Goal: Browse casually: Explore the website without a specific task or goal

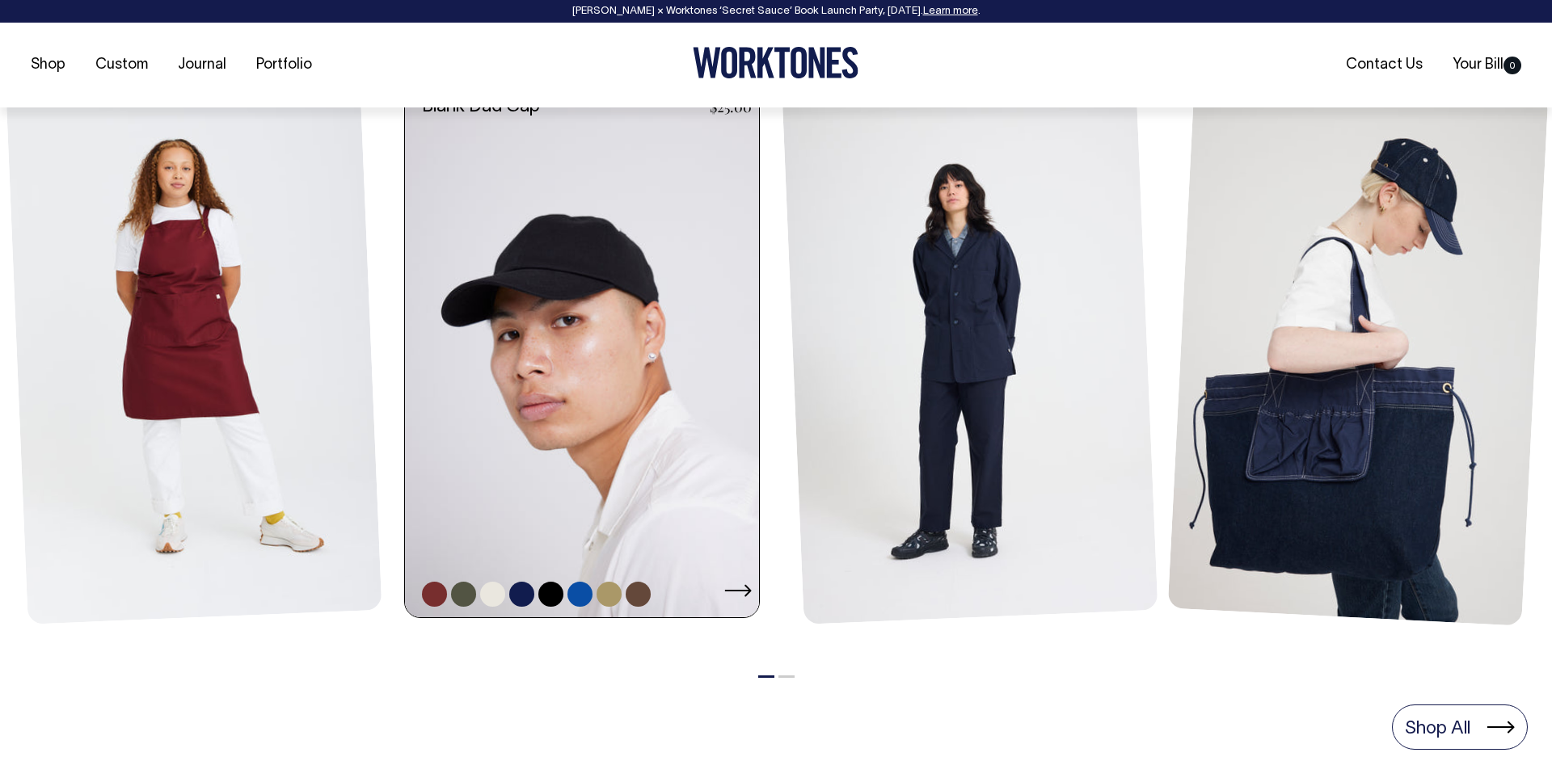
click at [657, 226] on link at bounding box center [587, 351] width 364 height 531
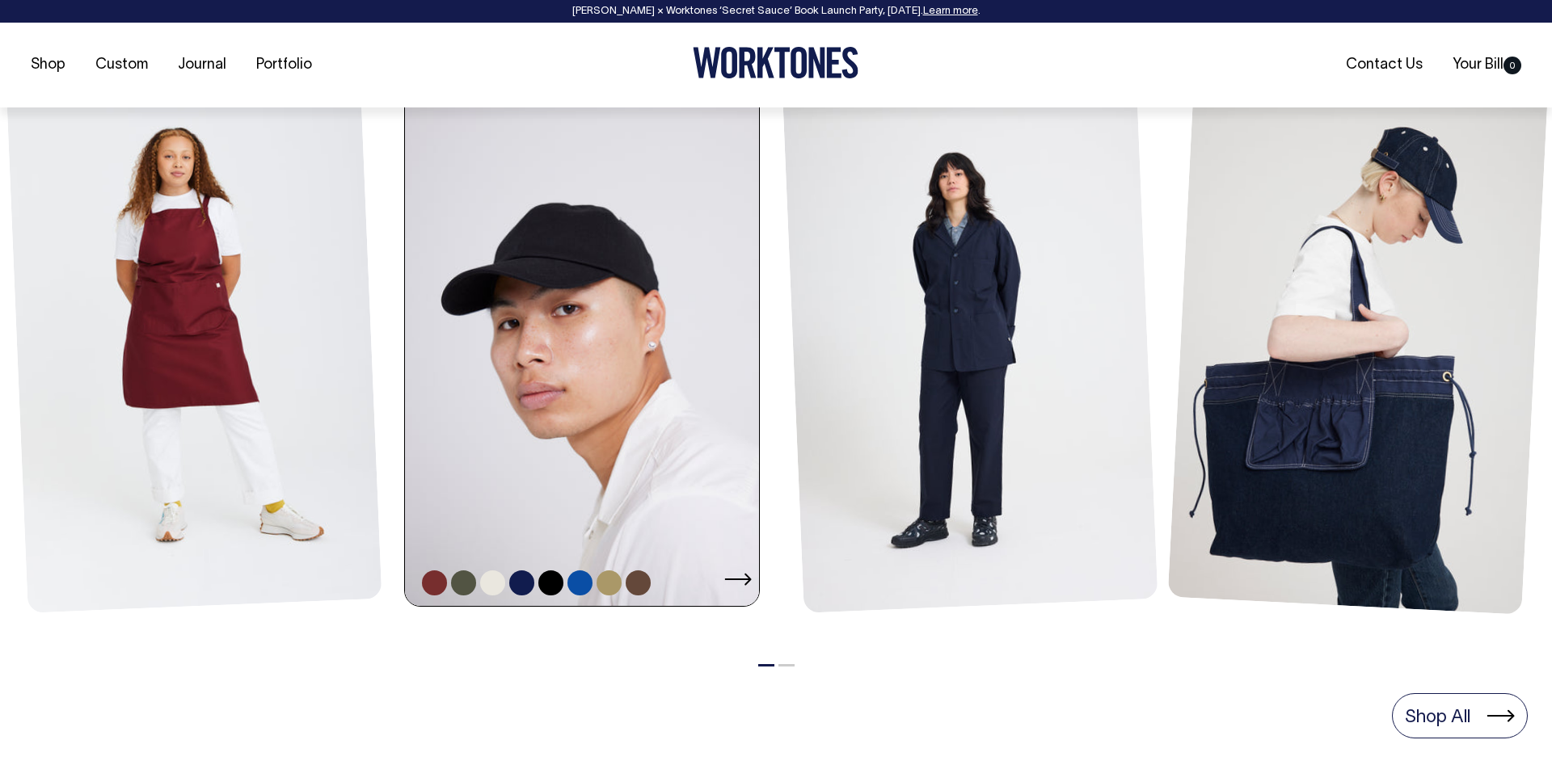
scroll to position [765, 0]
